Goal: Navigation & Orientation: Find specific page/section

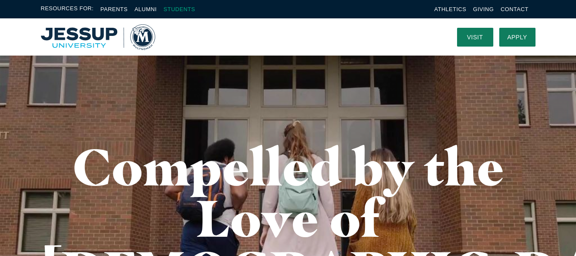
click at [181, 9] on link "Students" at bounding box center [180, 9] width 32 height 6
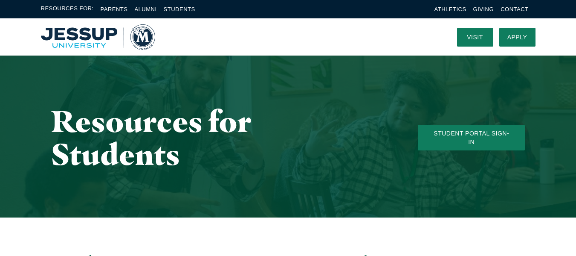
click at [76, 37] on img "Home" at bounding box center [98, 37] width 114 height 26
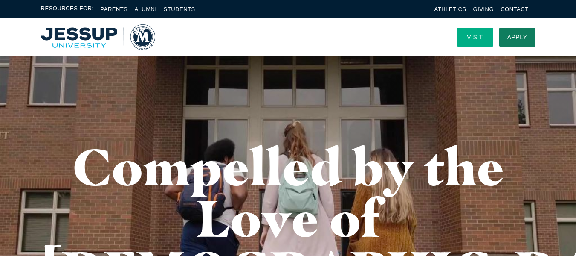
click at [474, 32] on link "Visit" at bounding box center [475, 37] width 36 height 19
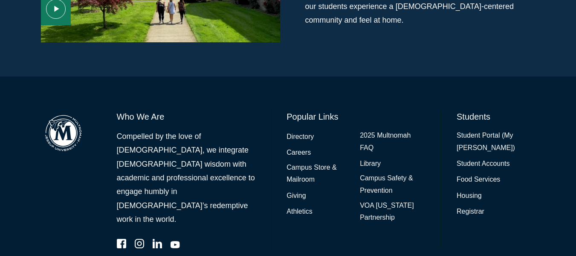
scroll to position [705, 0]
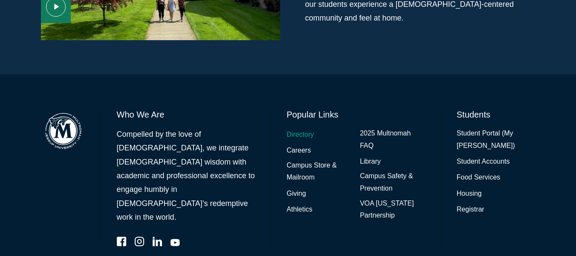
click at [294, 128] on link "Directory" at bounding box center [300, 134] width 27 height 12
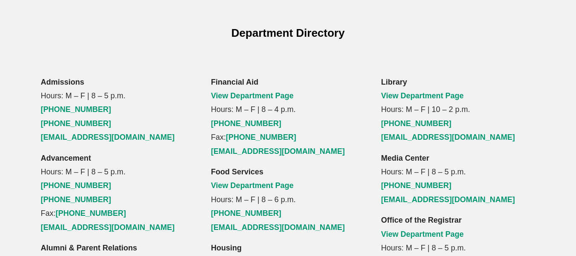
scroll to position [581, 0]
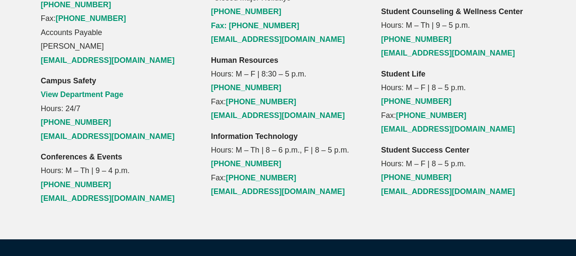
click at [167, 150] on p "Conferences & Events Hours: M – Th | 9 – 4 p.m. [PHONE_NUMBER] [EMAIL_ADDRESS][…" at bounding box center [118, 177] width 154 height 55
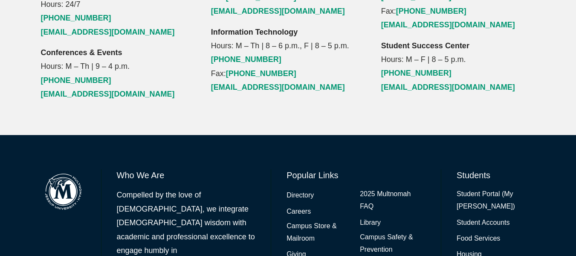
scroll to position [1153, 0]
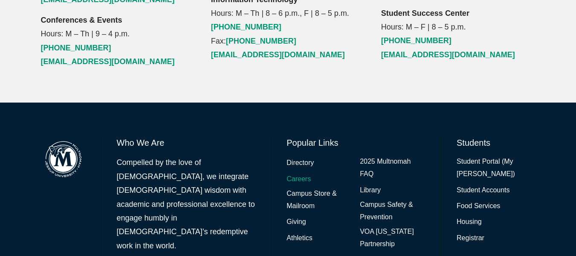
click at [300, 173] on link "Careers" at bounding box center [299, 179] width 24 height 12
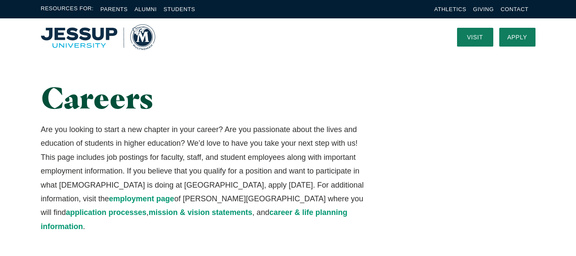
click at [72, 31] on img "Home" at bounding box center [98, 37] width 114 height 26
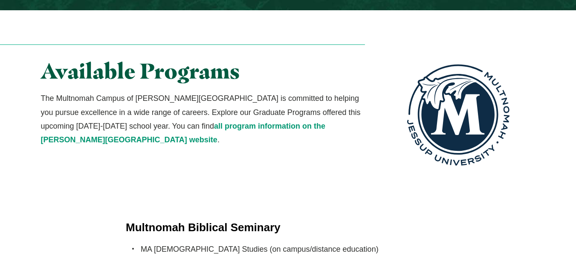
scroll to position [1660, 0]
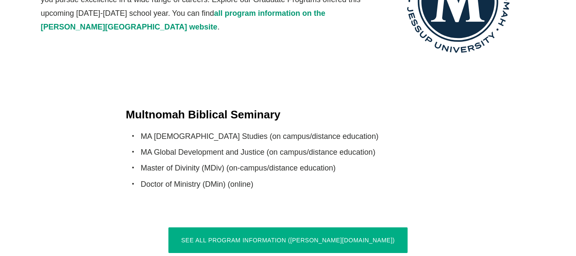
click at [317, 227] on link "See All Program Information (jessup.edu)" at bounding box center [287, 240] width 239 height 26
